Goal: Find specific page/section: Find specific page/section

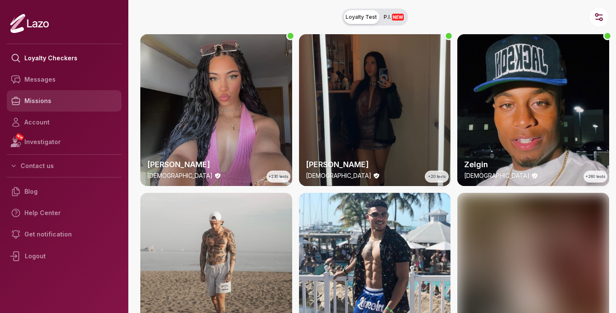
click at [42, 95] on link "Missions" at bounding box center [64, 100] width 115 height 21
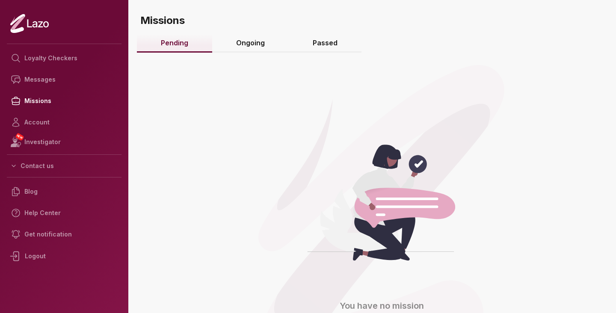
click at [240, 41] on link "Ongoing" at bounding box center [250, 43] width 77 height 18
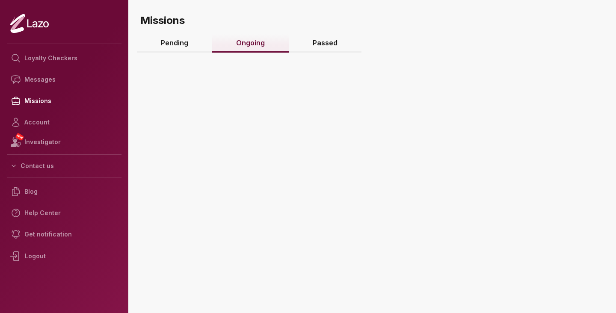
click at [317, 42] on link "Passed" at bounding box center [325, 43] width 73 height 18
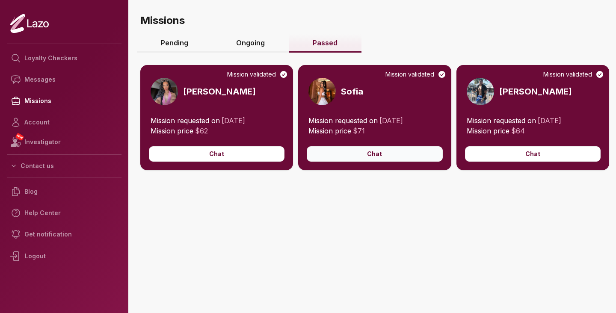
click at [357, 155] on button "Chat" at bounding box center [375, 153] width 136 height 15
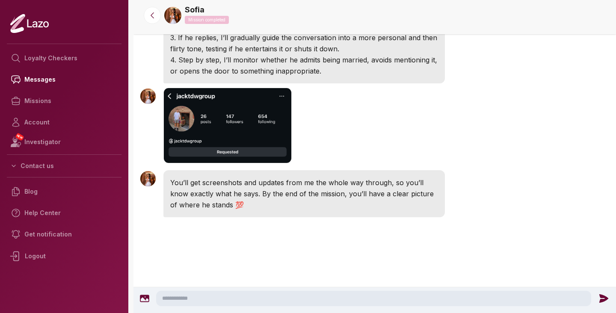
scroll to position [392, 0]
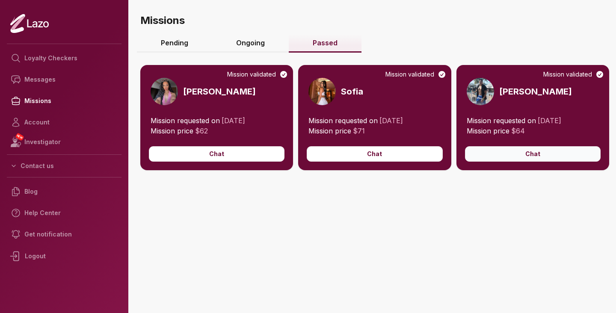
click at [520, 152] on button "Chat" at bounding box center [533, 153] width 136 height 15
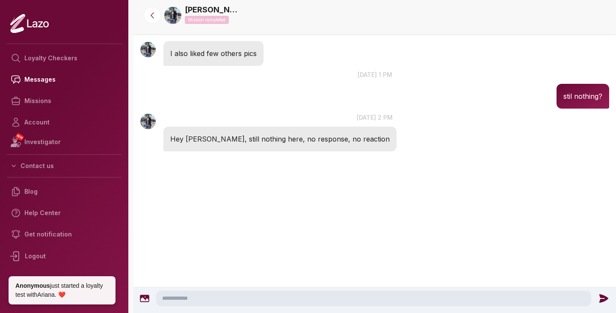
scroll to position [1036, 0]
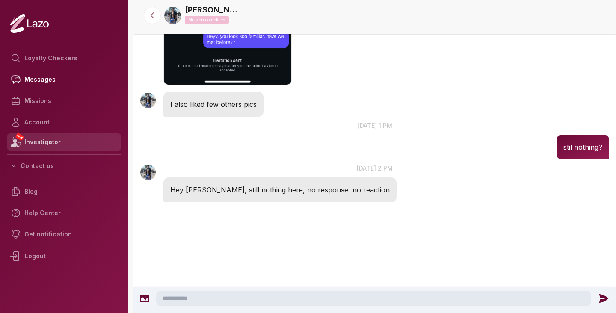
click at [51, 138] on link "NEW Investigator" at bounding box center [64, 142] width 115 height 18
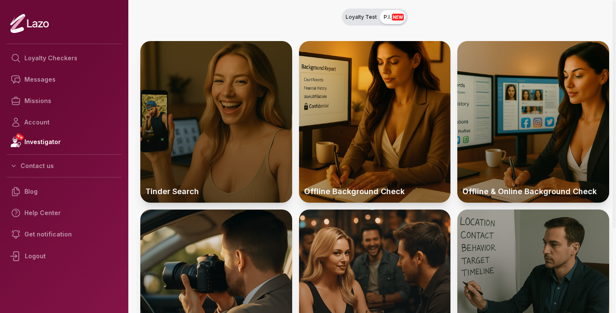
click at [196, 93] on div at bounding box center [216, 122] width 152 height 162
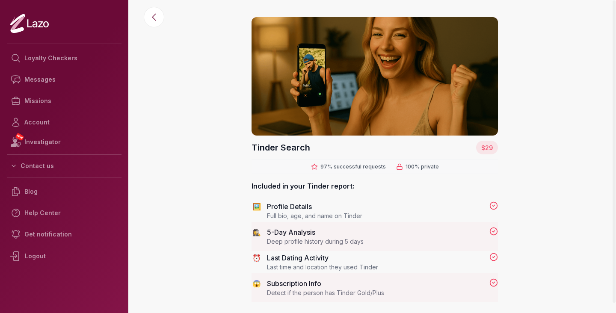
scroll to position [10, 0]
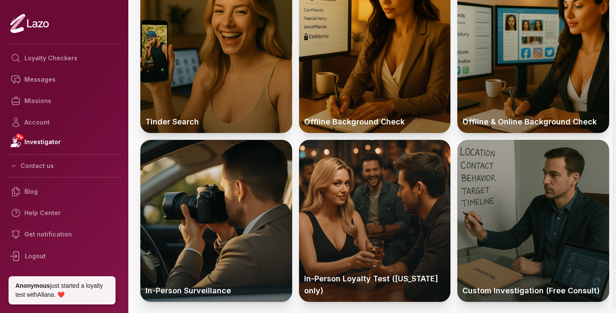
scroll to position [67, 0]
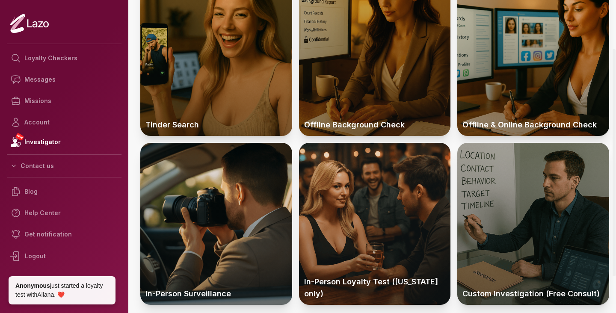
click at [379, 99] on div at bounding box center [375, 55] width 152 height 162
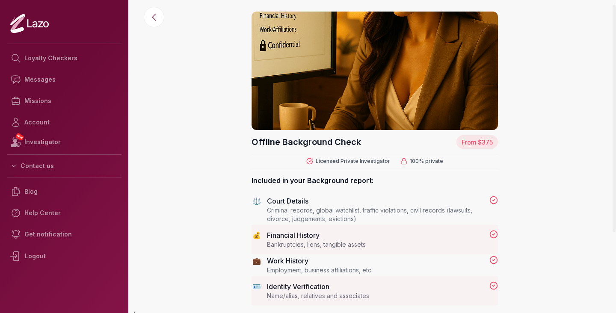
scroll to position [10, 0]
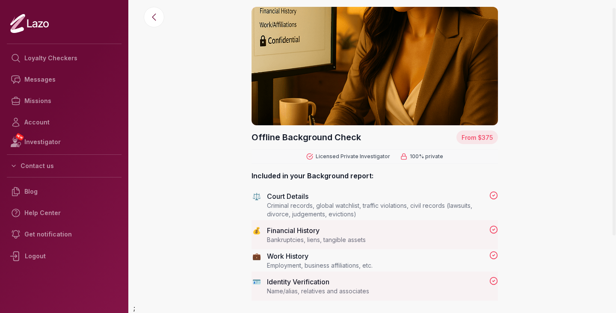
click at [76, 47] on nav "Loyalty Checkers Messages Missions Account NEW Investigator Contact us Blog Hel…" at bounding box center [64, 155] width 115 height 231
